Goal: Communication & Community: Ask a question

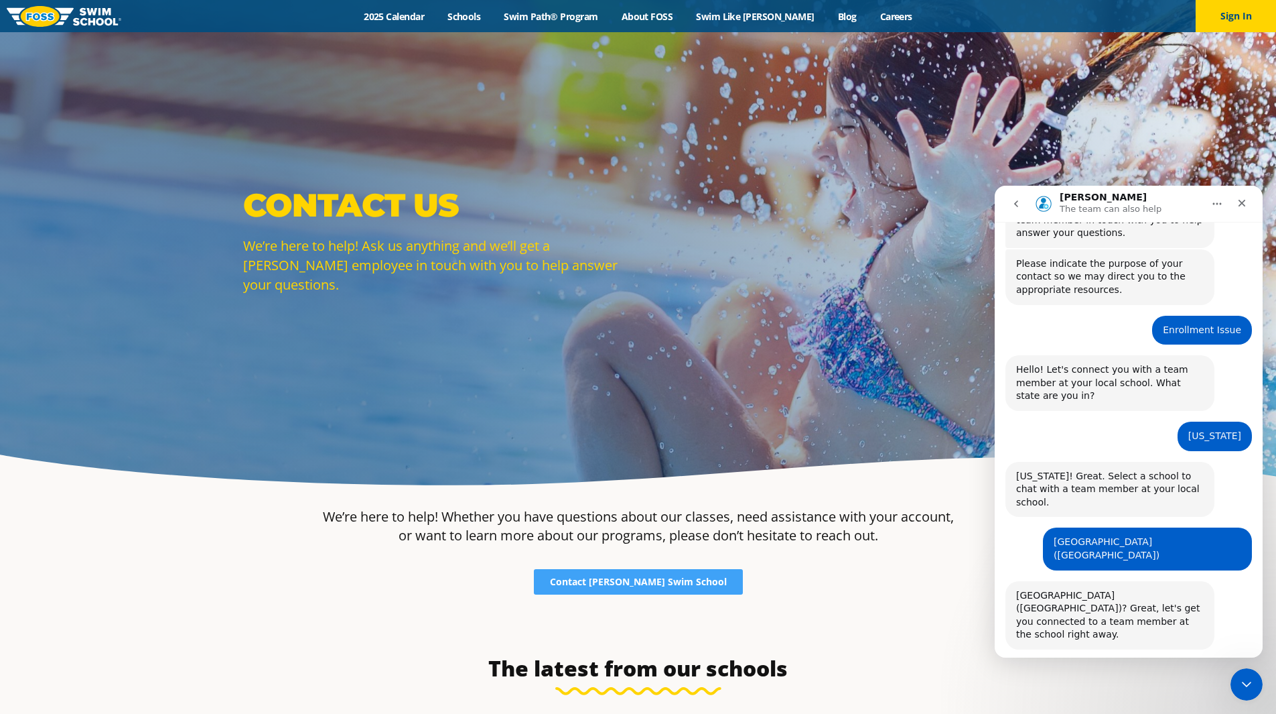
scroll to position [85, 0]
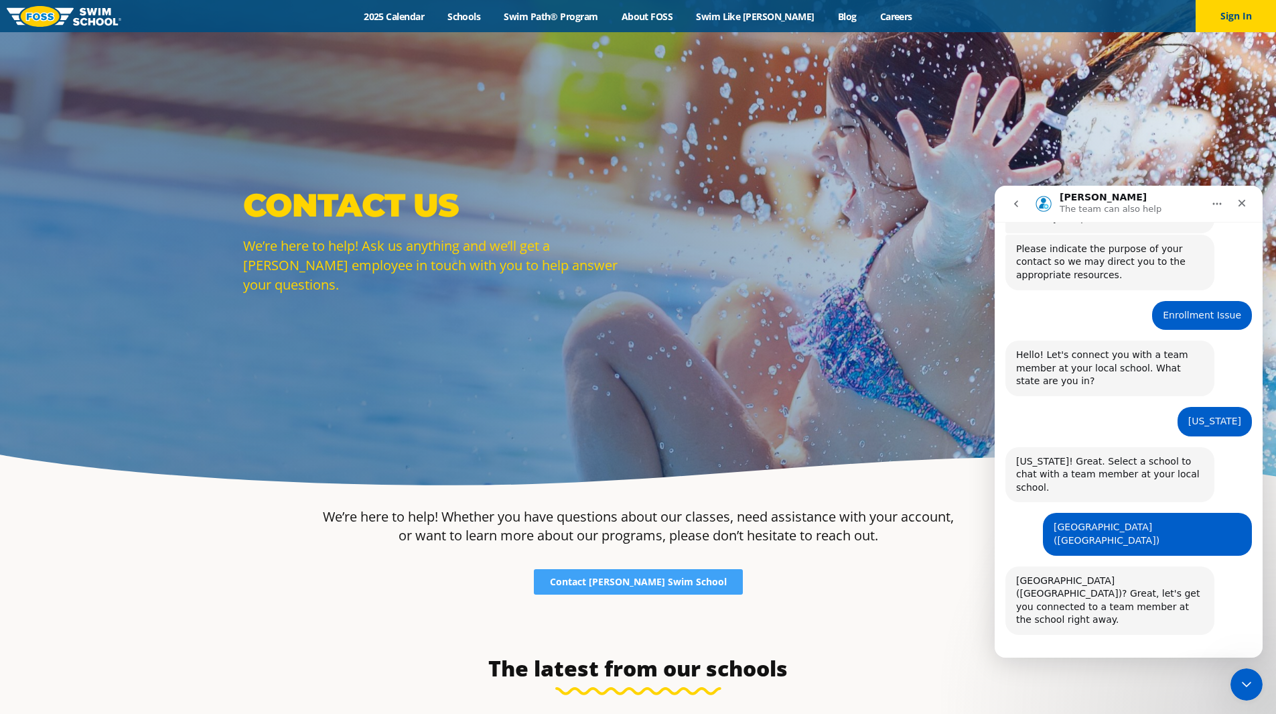
click at [1024, 202] on button "go back" at bounding box center [1016, 203] width 25 height 25
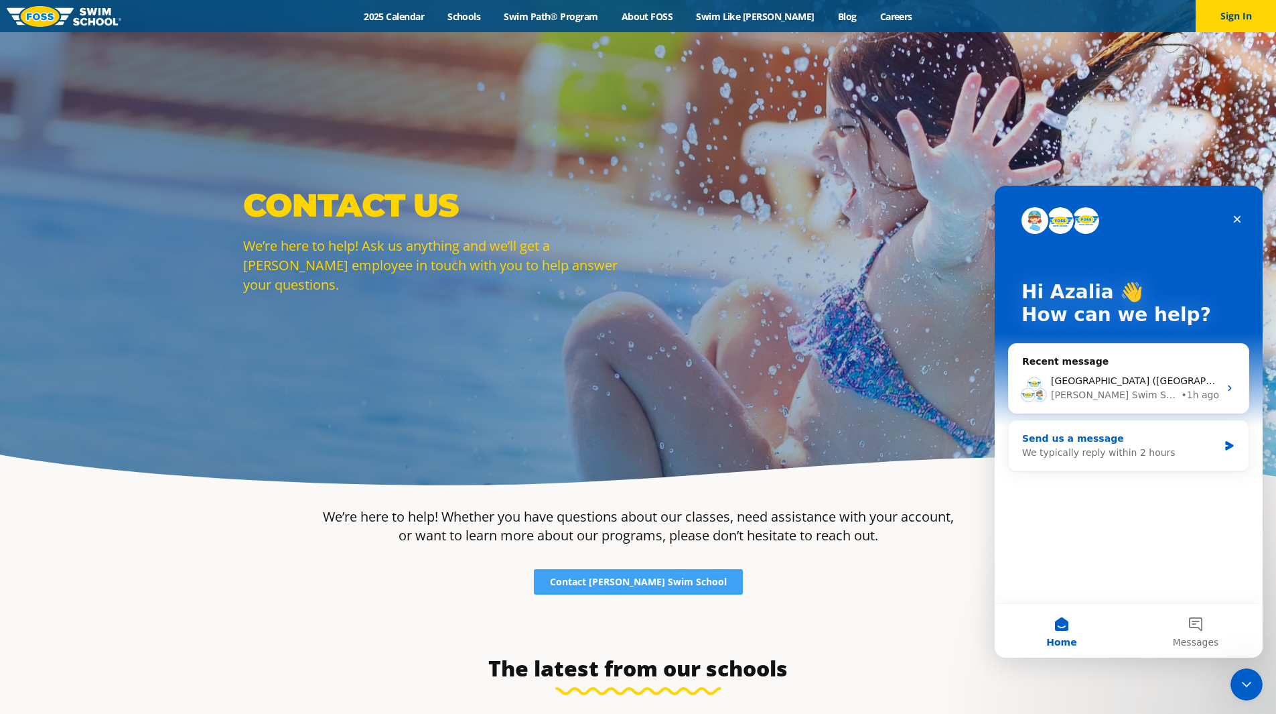
click at [1091, 446] on div "We typically reply within 2 hours" at bounding box center [1120, 453] width 196 height 14
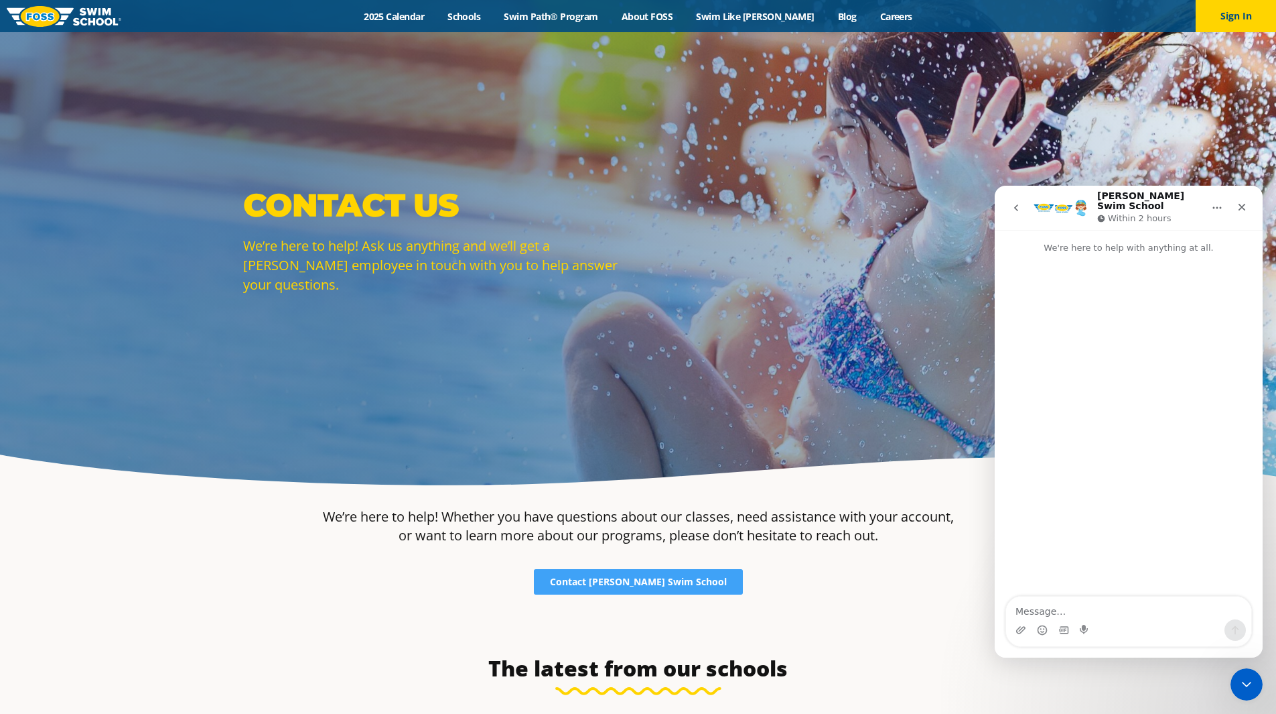
click at [1148, 616] on textarea "Message…" at bounding box center [1128, 607] width 245 height 23
type textarea "i"
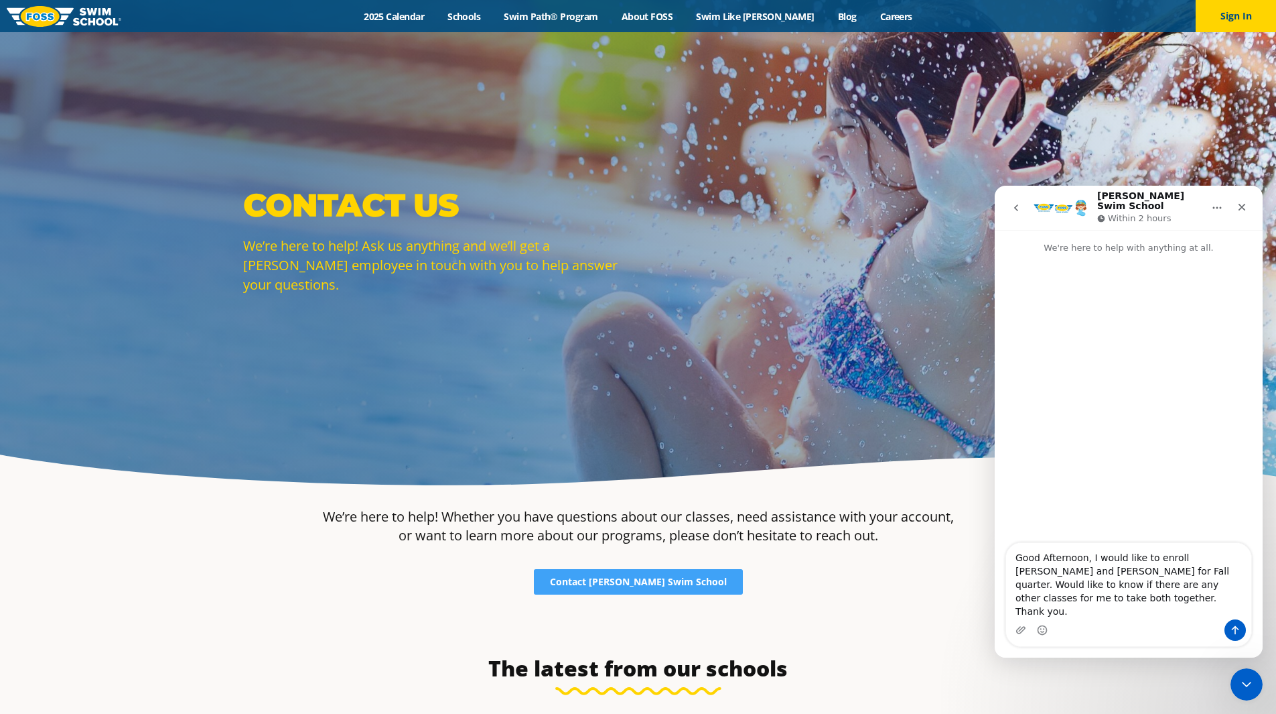
type textarea "Good Afternoon, I would like to enroll Jashua and Ivan Perez for Fall quarter. …"
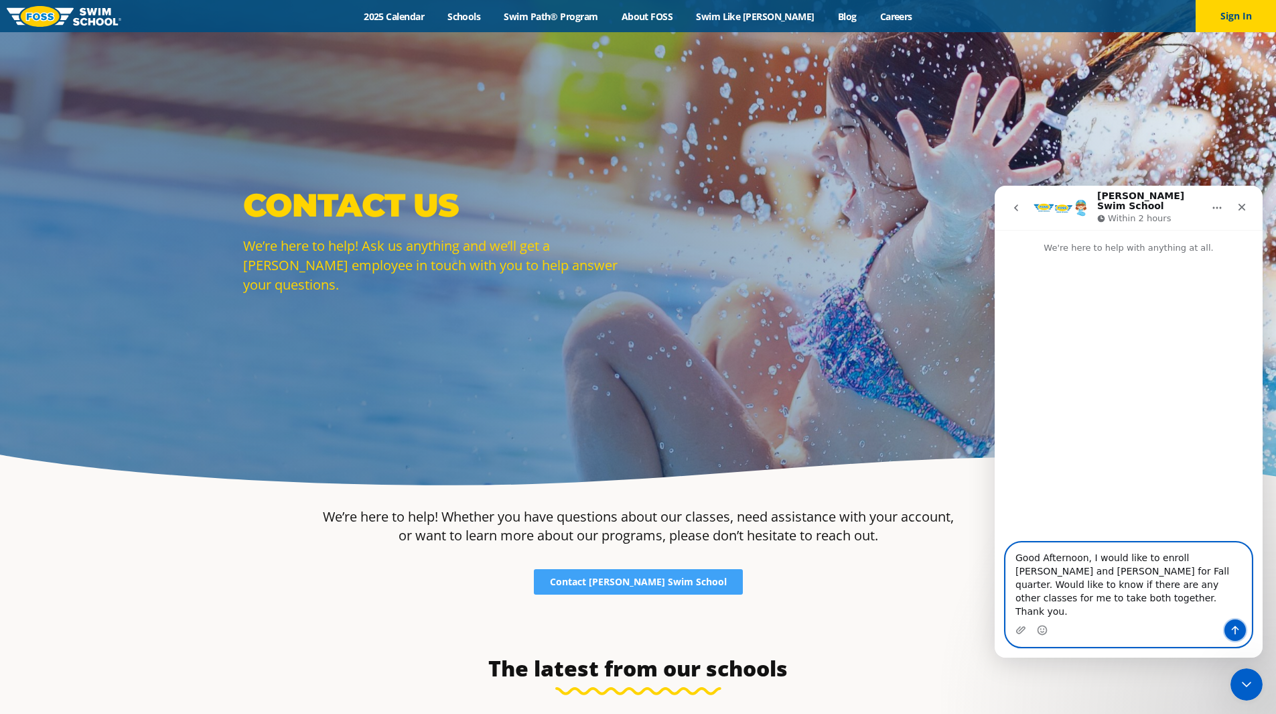
click at [1230, 631] on icon "Send a message…" at bounding box center [1235, 629] width 11 height 11
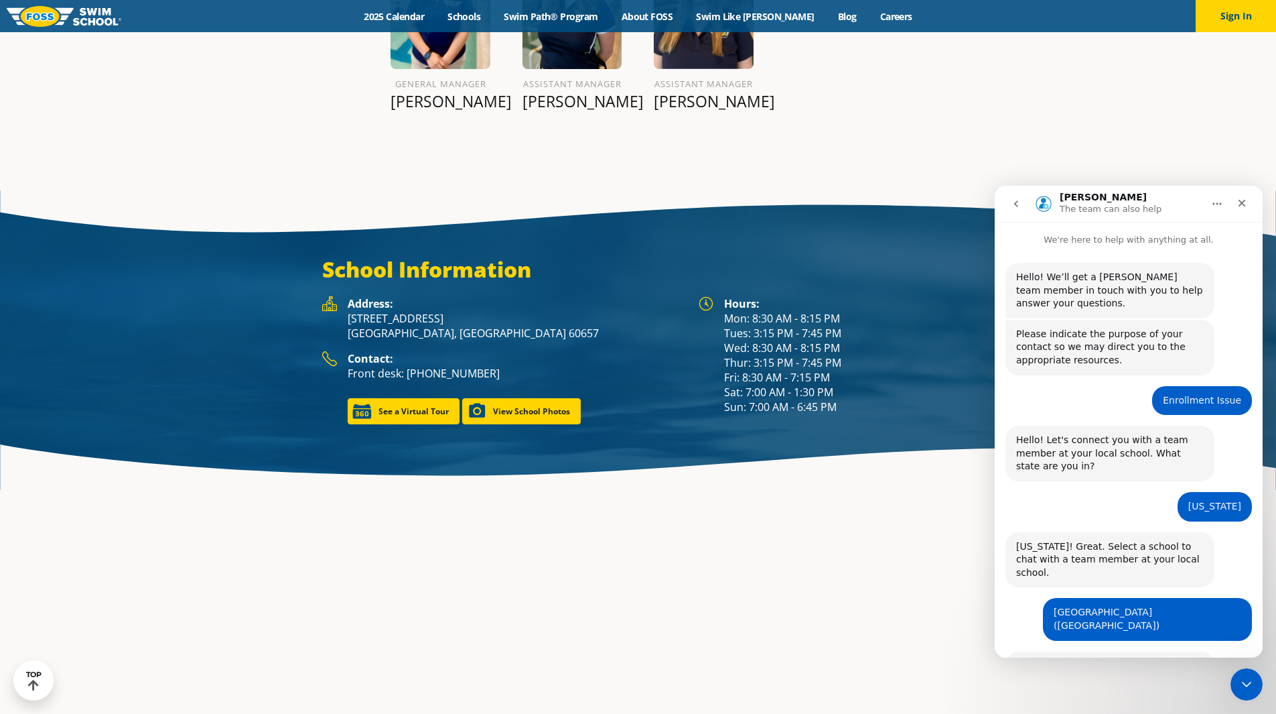
scroll to position [85, 0]
